Goal: Transaction & Acquisition: Purchase product/service

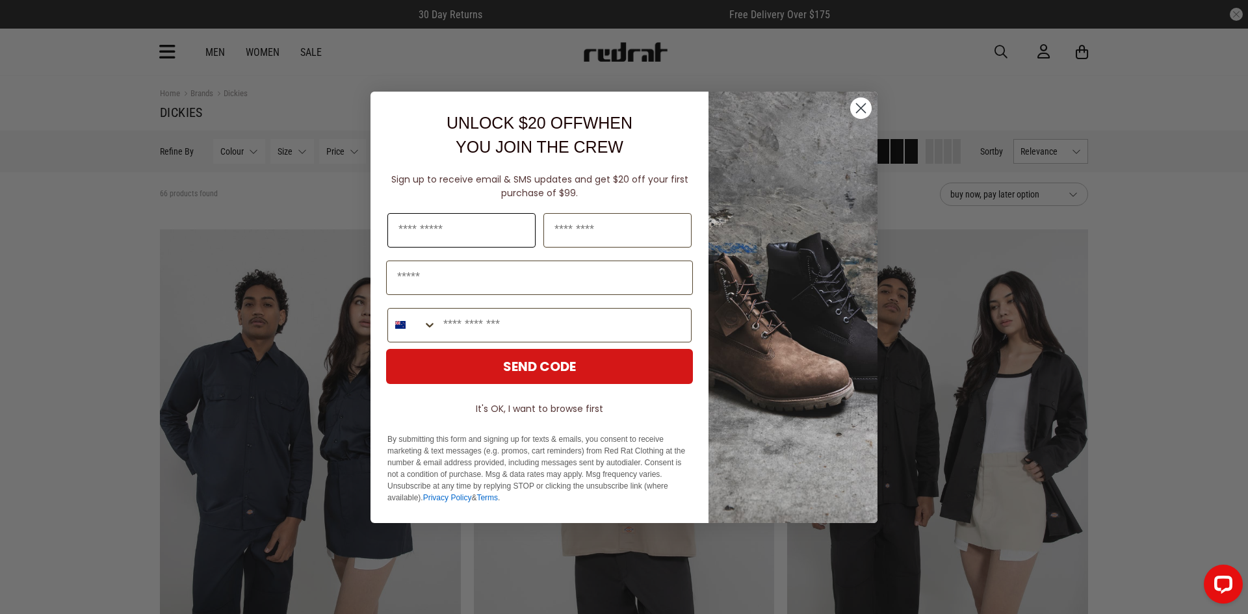
click at [441, 228] on input "First Name" at bounding box center [461, 230] width 148 height 34
type input "*******"
type input "******"
type input "**********"
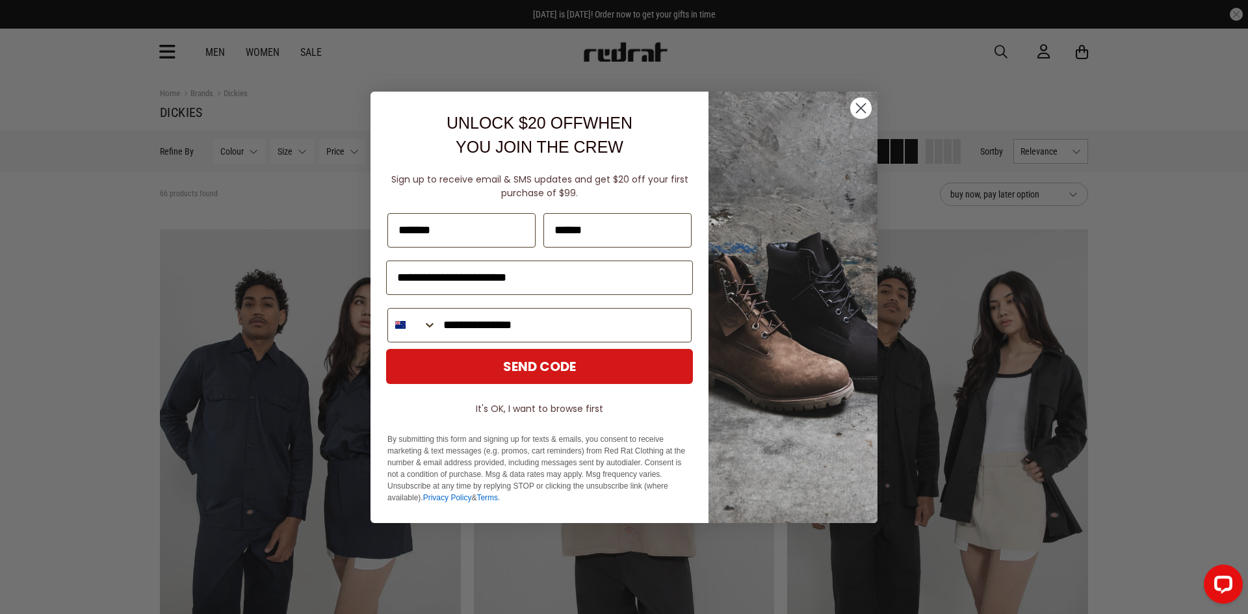
click at [575, 370] on button "SEND CODE" at bounding box center [539, 366] width 307 height 35
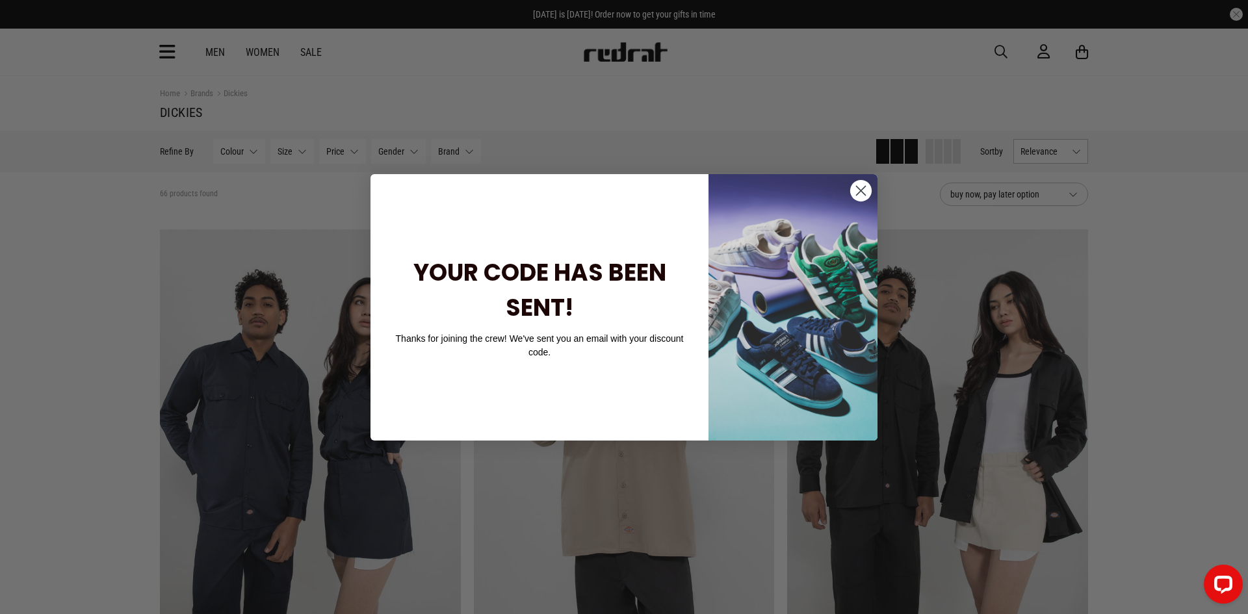
click at [857, 189] on circle "Close dialog" at bounding box center [860, 189] width 21 height 21
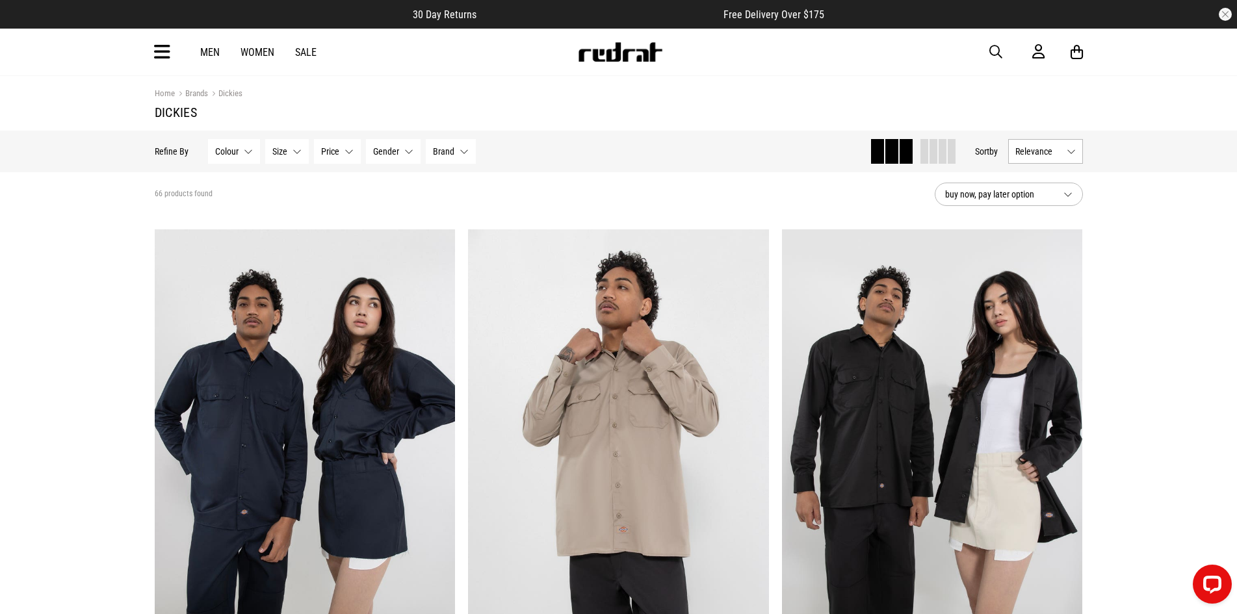
click at [252, 151] on button "Colour None selected" at bounding box center [234, 151] width 52 height 25
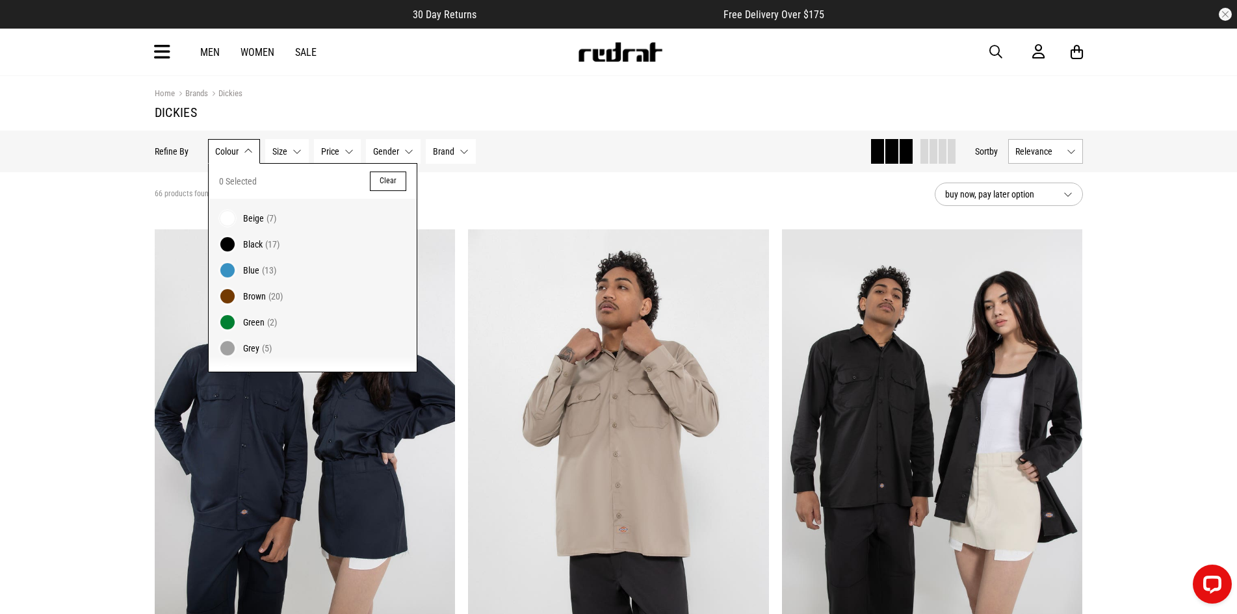
click at [250, 246] on span "Black" at bounding box center [252, 244] width 19 height 10
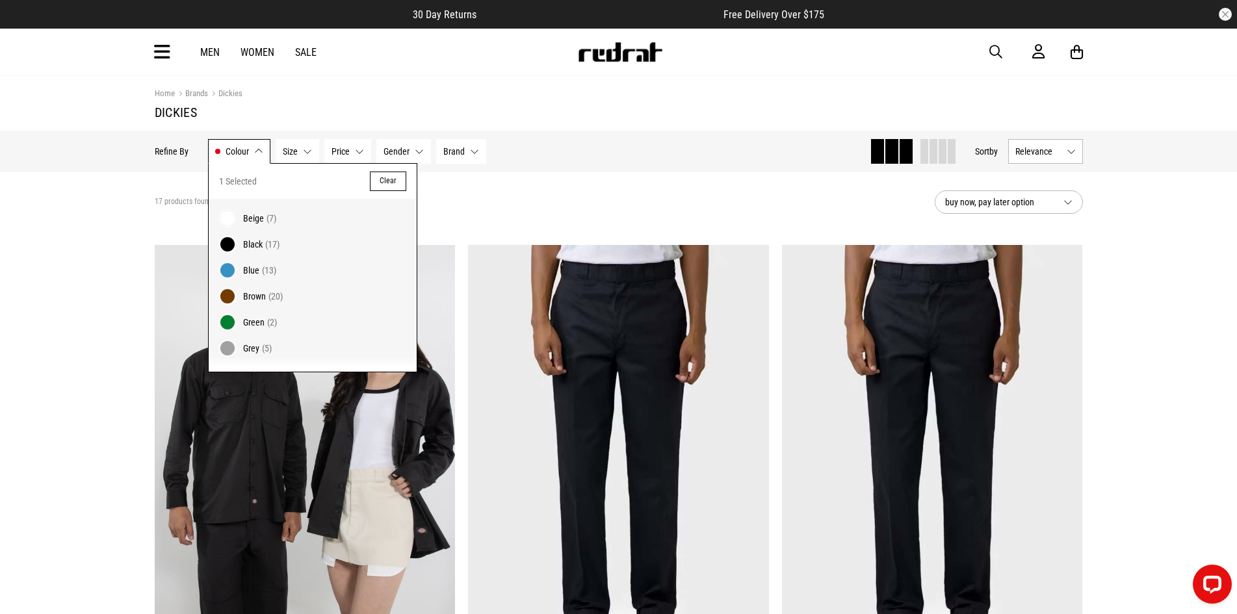
click at [627, 193] on div "17 products found Active Filters Black Clear" at bounding box center [540, 202] width 770 height 39
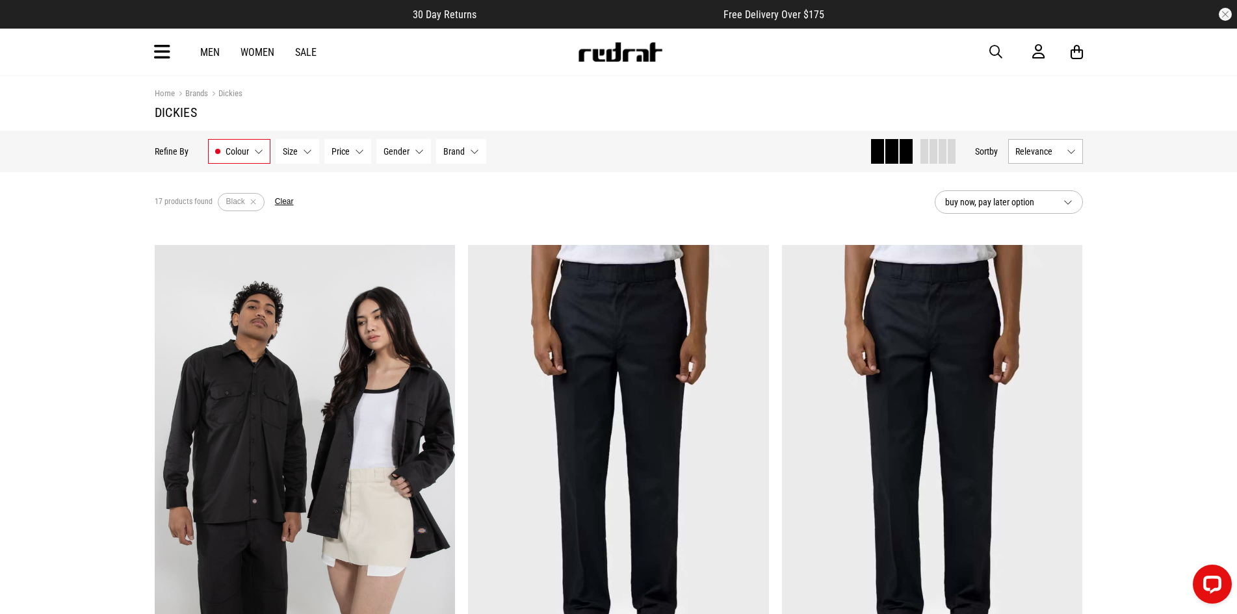
click at [306, 153] on button "Size None selected" at bounding box center [298, 151] width 44 height 25
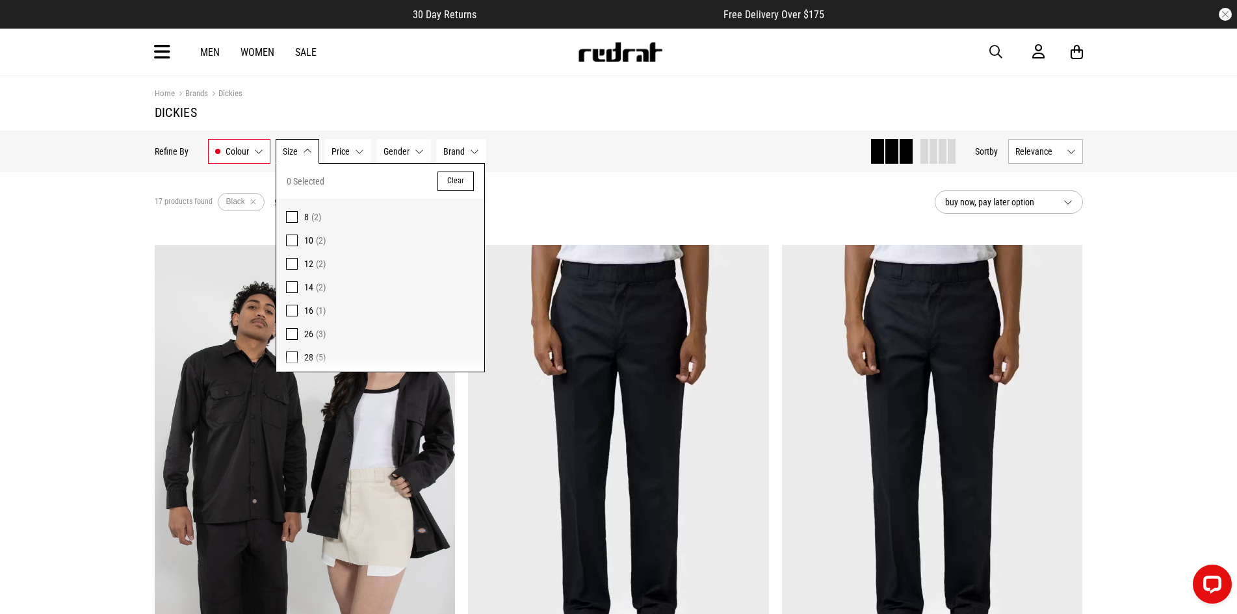
click at [306, 153] on button "Size None selected" at bounding box center [298, 151] width 44 height 25
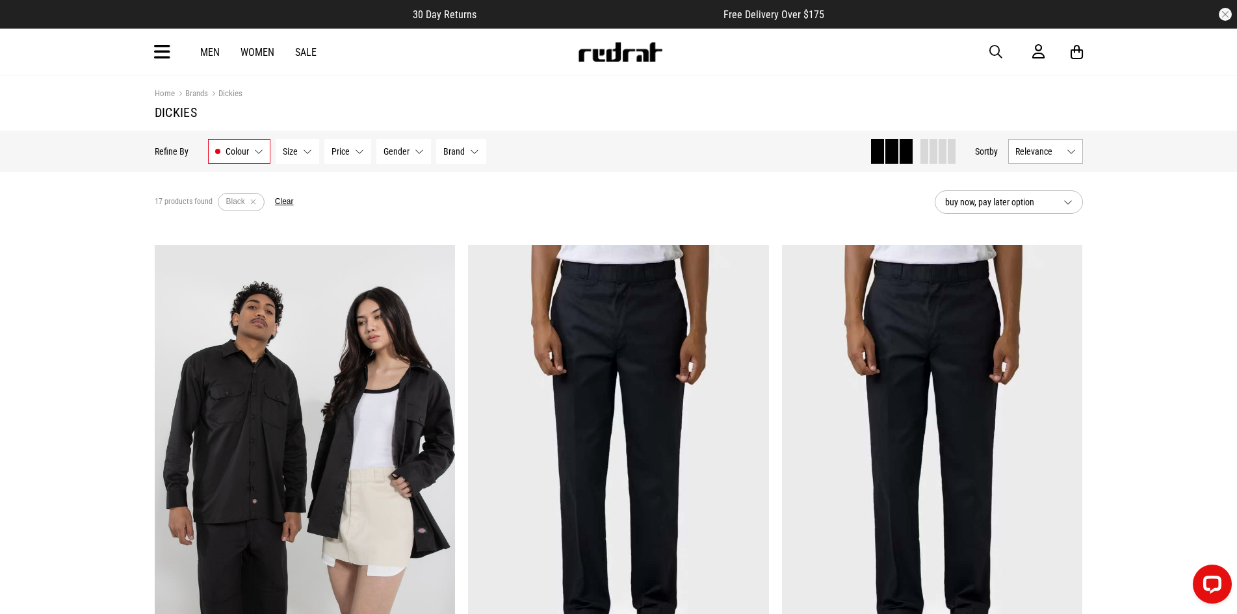
click at [407, 153] on span "Gender" at bounding box center [396, 151] width 26 height 10
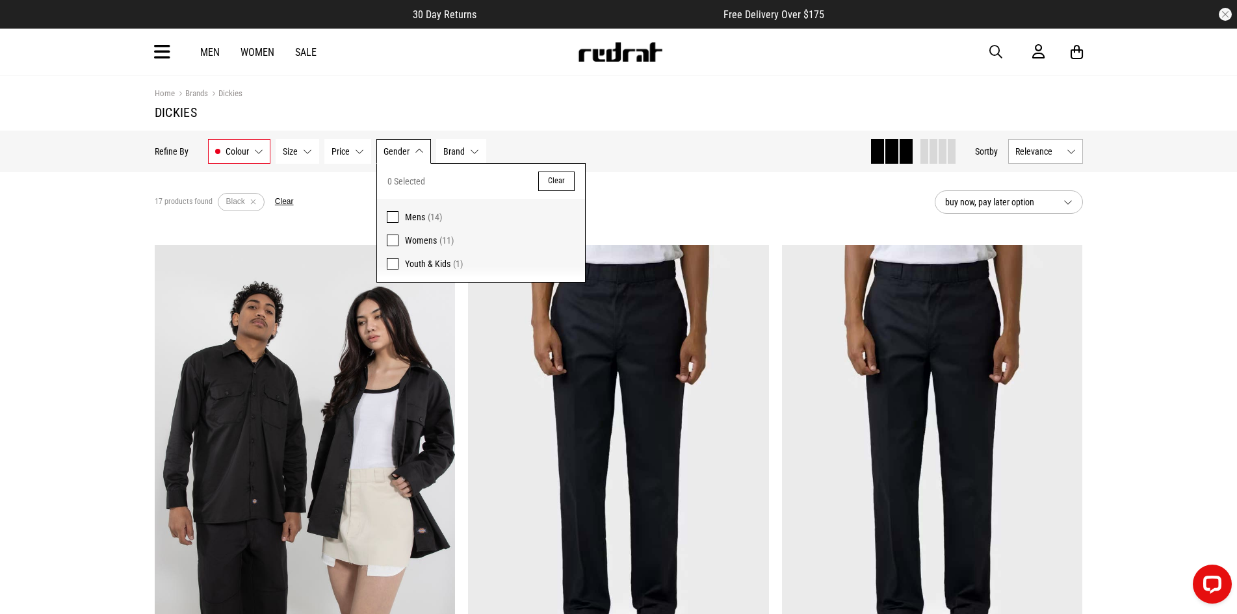
click at [395, 216] on span at bounding box center [393, 217] width 12 height 12
click at [653, 211] on div "14 products found Active Filters Black Mens Clear" at bounding box center [540, 202] width 770 height 39
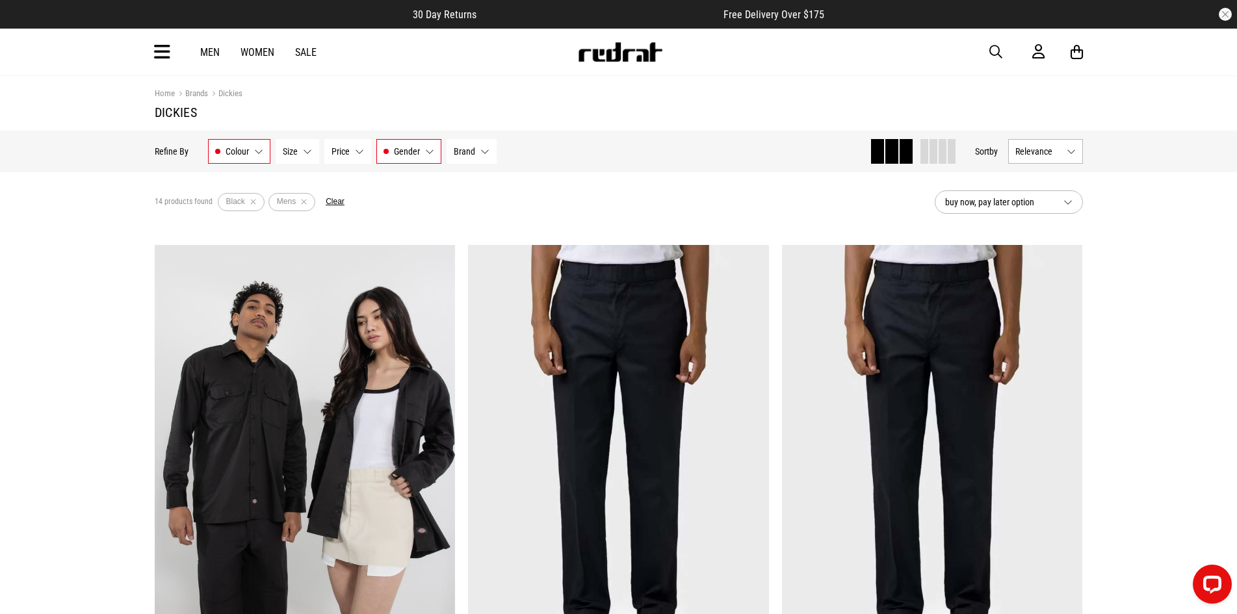
click at [477, 153] on button "Brand None selected" at bounding box center [472, 151] width 50 height 25
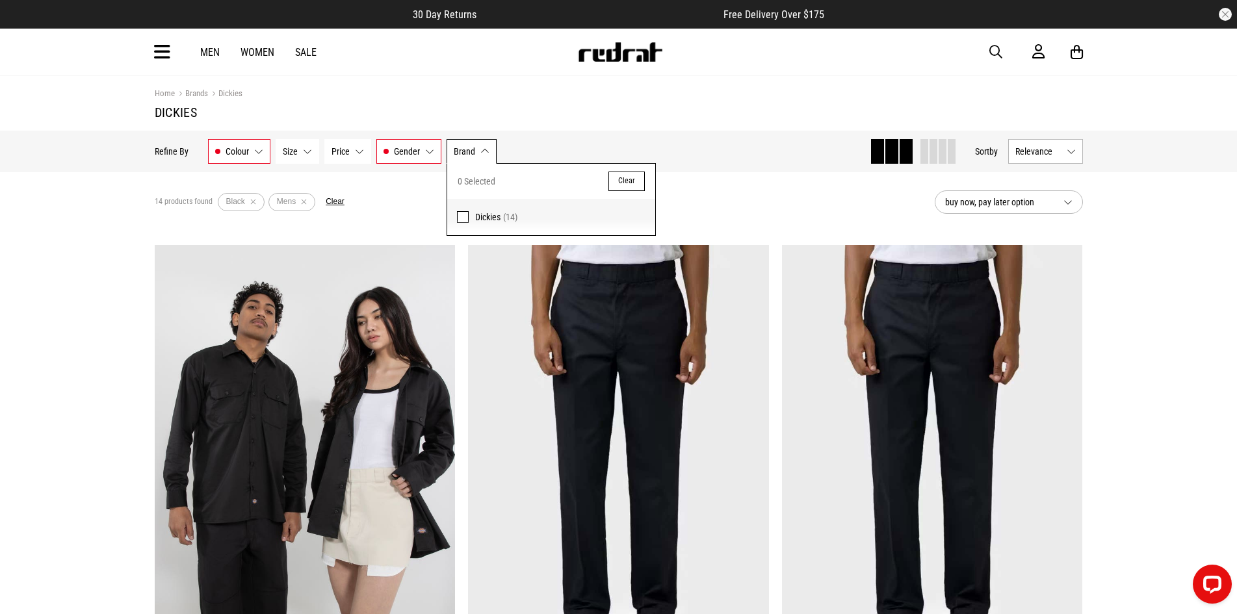
click at [413, 203] on div "14 products found Active Filters Black Mens Clear" at bounding box center [540, 202] width 770 height 39
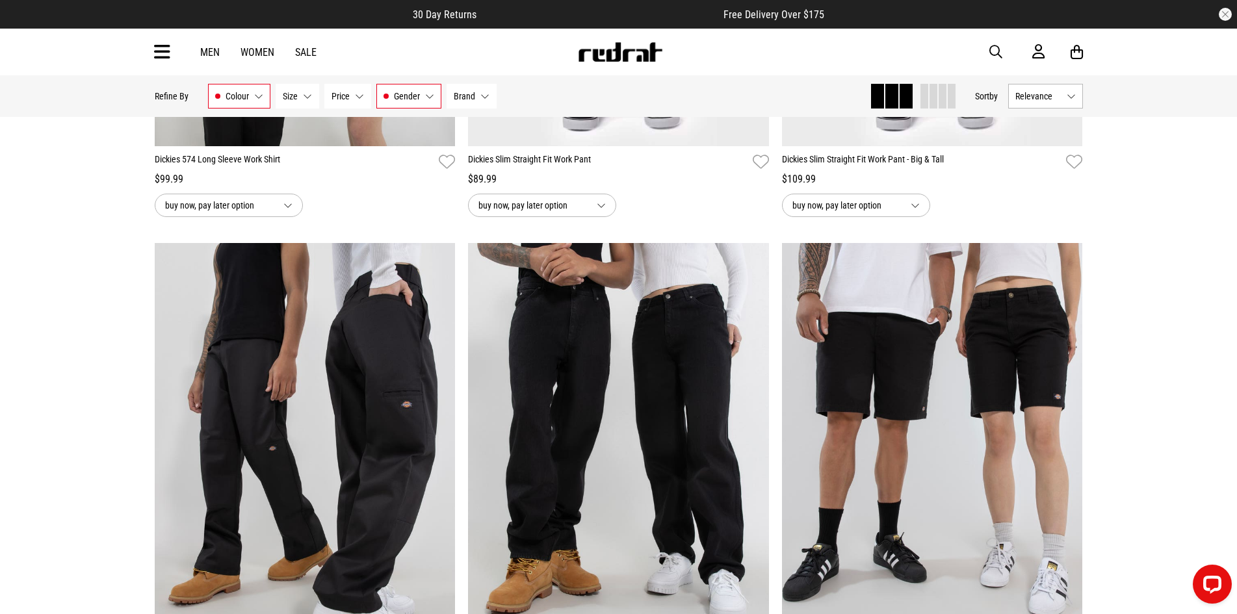
scroll to position [715, 0]
